Goal: Task Accomplishment & Management: Use online tool/utility

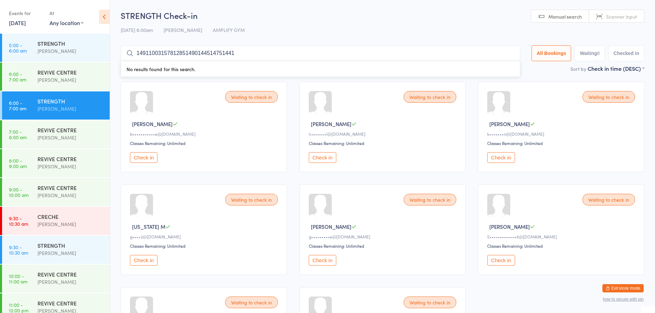
click at [509, 52] on input "14911003157812851490144514751441" at bounding box center [320, 53] width 399 height 16
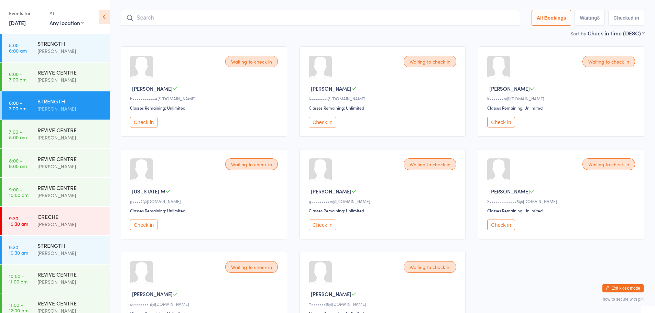
scroll to position [45, 0]
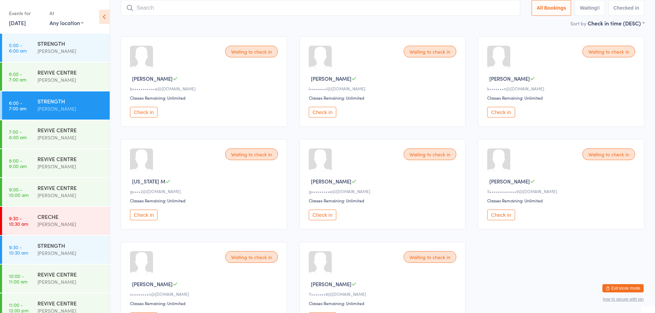
click at [148, 113] on button "Check in" at bounding box center [143, 112] width 27 height 11
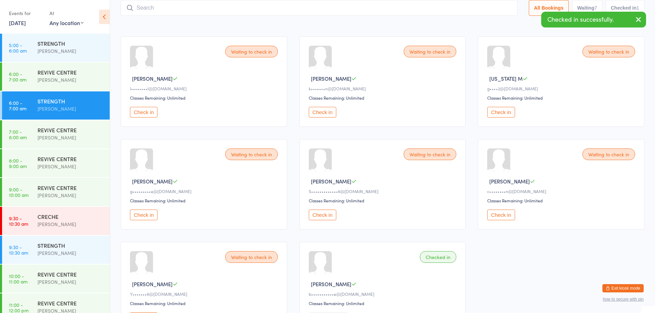
click at [320, 113] on button "Check in" at bounding box center [322, 112] width 27 height 11
click at [491, 113] on button "Check in" at bounding box center [500, 112] width 27 height 11
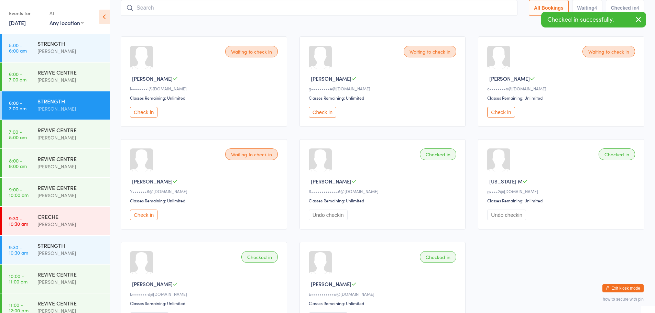
click at [494, 111] on button "Check in" at bounding box center [500, 112] width 27 height 11
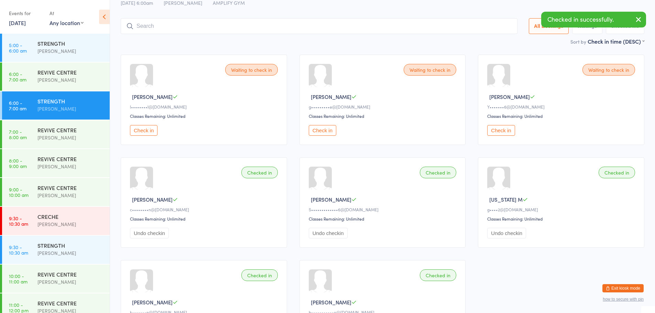
scroll to position [0, 0]
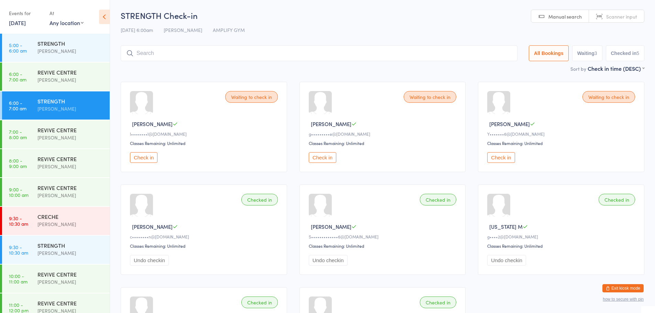
click at [189, 52] on input "search" at bounding box center [319, 53] width 397 height 16
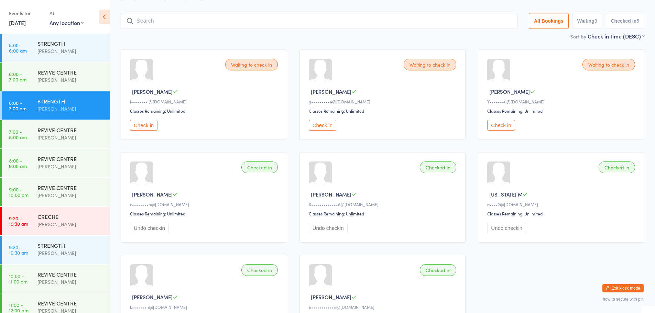
scroll to position [45, 0]
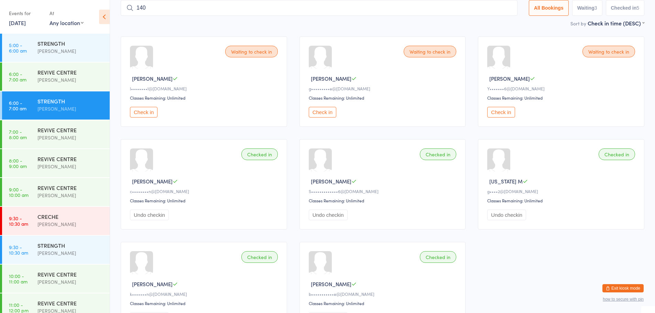
type input "1403"
drag, startPoint x: 326, startPoint y: 109, endPoint x: 273, endPoint y: 28, distance: 96.4
click at [326, 109] on button "Check in" at bounding box center [322, 112] width 27 height 11
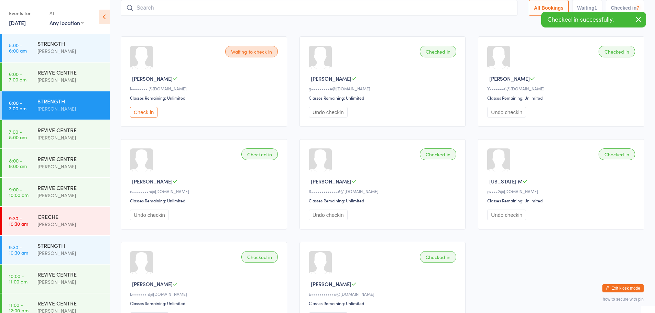
click at [223, 6] on input "search" at bounding box center [319, 8] width 397 height 16
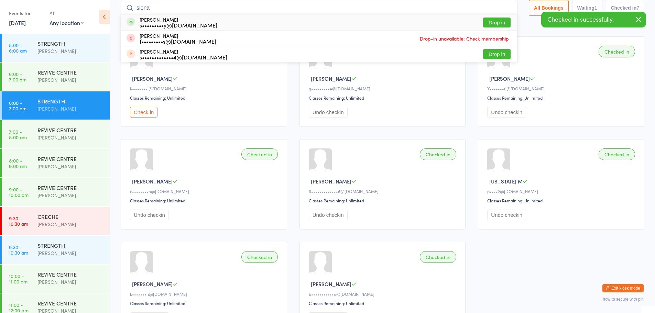
type input "siona"
click at [487, 21] on button "Drop in" at bounding box center [496, 23] width 27 height 10
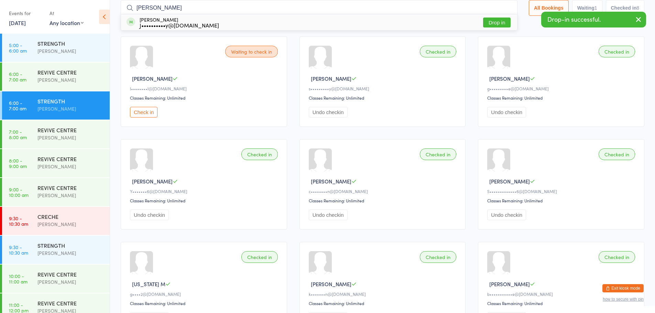
type input "[PERSON_NAME]"
click at [487, 22] on button "Drop in" at bounding box center [496, 23] width 27 height 10
type input "rem"
click at [487, 22] on button "Drop in" at bounding box center [496, 23] width 27 height 10
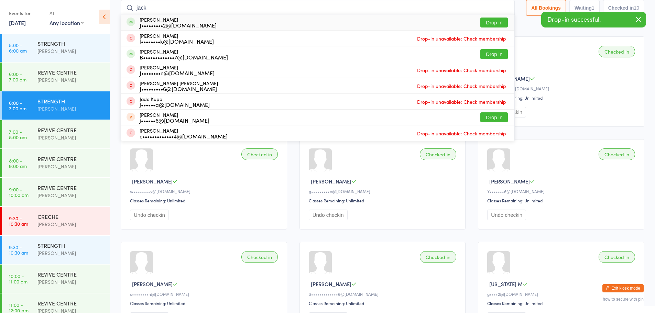
type input "jack"
click at [487, 22] on button "Drop in" at bounding box center [493, 23] width 27 height 10
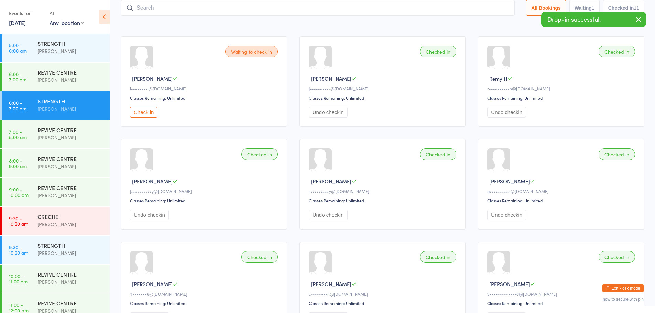
click at [638, 16] on icon "button" at bounding box center [638, 19] width 8 height 9
click at [163, 12] on input "search" at bounding box center [318, 8] width 394 height 16
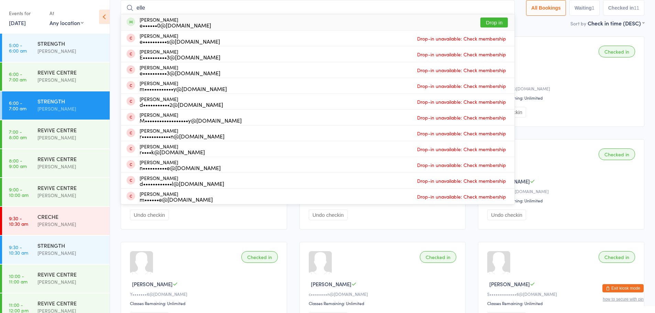
type input "elle"
click at [496, 22] on button "Drop in" at bounding box center [493, 23] width 27 height 10
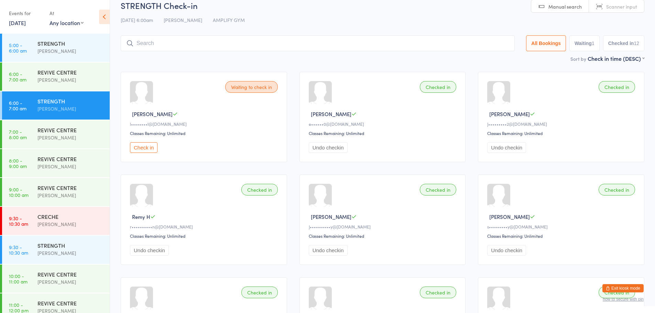
scroll to position [0, 0]
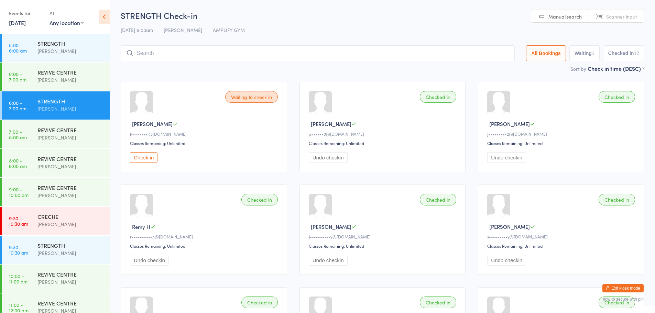
click at [313, 60] on input "search" at bounding box center [318, 53] width 394 height 16
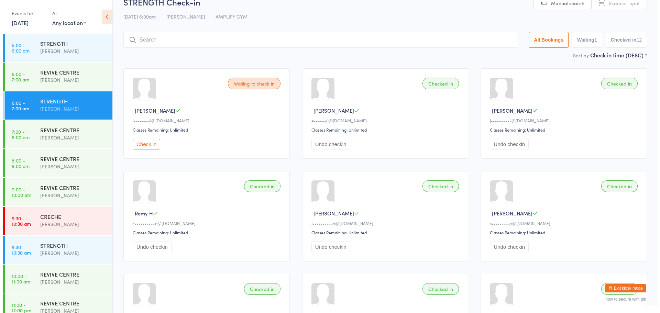
scroll to position [45, 0]
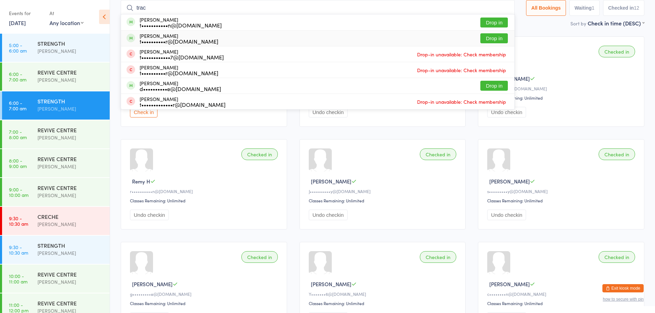
type input "trac"
click at [489, 36] on button "Drop in" at bounding box center [493, 38] width 27 height 10
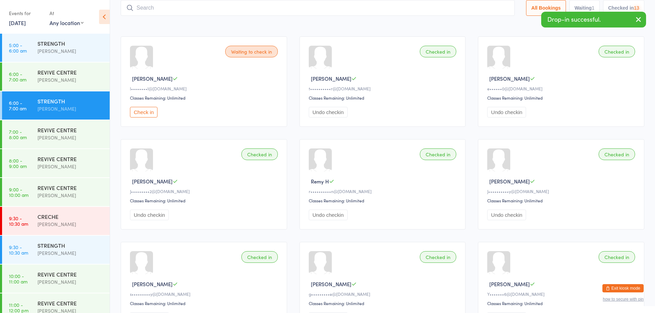
click at [615, 287] on button "Exit kiosk mode" at bounding box center [622, 288] width 41 height 8
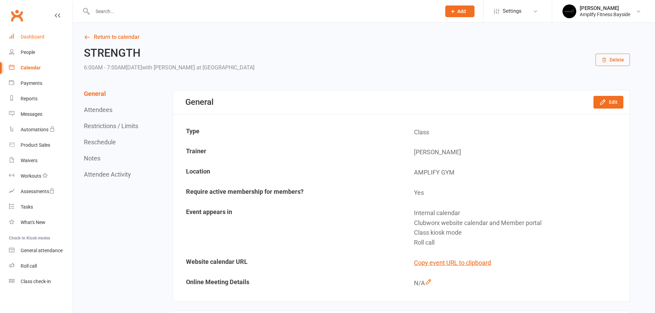
click at [34, 36] on div "Dashboard" at bounding box center [33, 36] width 24 height 5
